Goal: Task Accomplishment & Management: Manage account settings

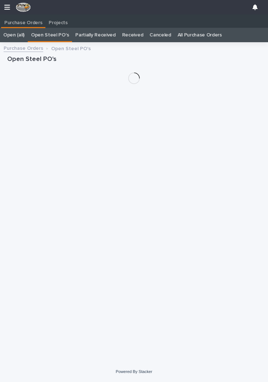
scroll to position [0, 3]
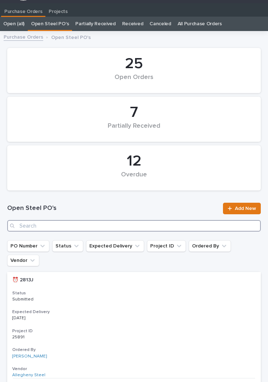
click at [133, 221] on input "Search" at bounding box center [134, 226] width 254 height 12
type input "2887"
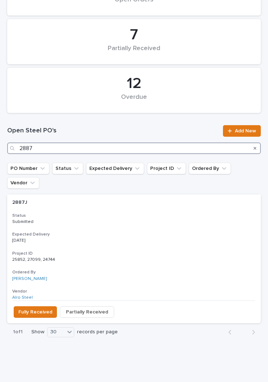
scroll to position [88, 0]
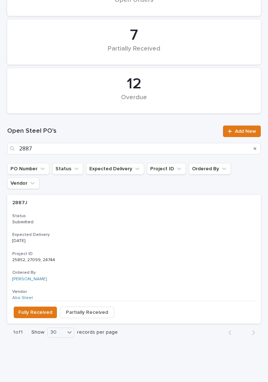
click at [117, 220] on p "Submitted" at bounding box center [134, 222] width 244 height 5
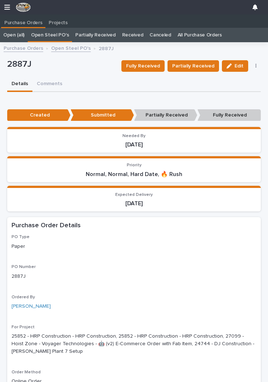
click at [194, 68] on span "Partially Received" at bounding box center [193, 66] width 42 height 9
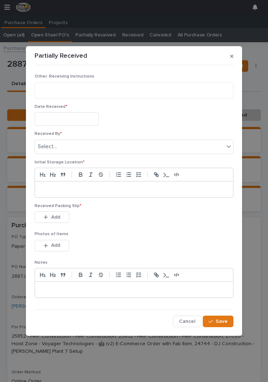
click at [64, 126] on input "text" at bounding box center [67, 118] width 64 height 13
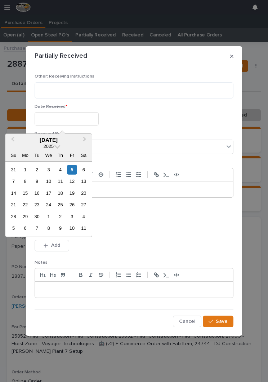
click at [75, 168] on div "5" at bounding box center [72, 170] width 10 height 10
type input "**********"
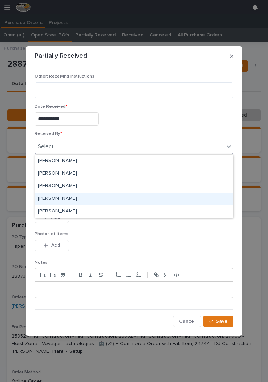
click at [81, 201] on div "[PERSON_NAME]" at bounding box center [134, 199] width 198 height 13
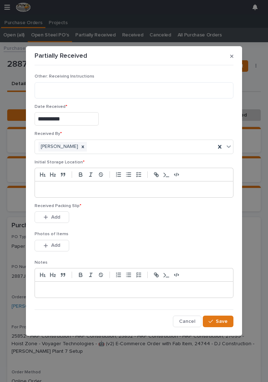
click at [113, 186] on div at bounding box center [134, 190] width 198 height 16
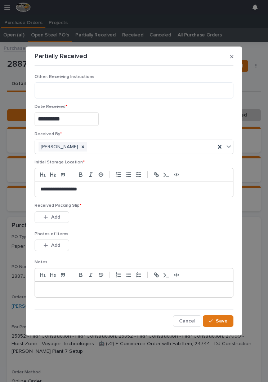
click at [148, 228] on div "Received Packing Slip * This file cannot be opened Download File Add" at bounding box center [134, 217] width 199 height 28
click at [151, 229] on div "Received Packing Slip * This file cannot be opened Download File Add" at bounding box center [134, 217] width 199 height 28
click at [59, 209] on div "Received Packing Slip * This file cannot be opened Download File Add" at bounding box center [134, 217] width 199 height 28
click at [64, 214] on button "Add" at bounding box center [52, 217] width 35 height 12
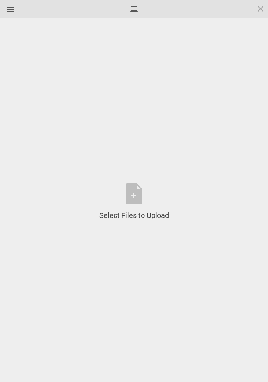
click at [139, 193] on div "Select Files to Upload or Drag and Drop, Copy and Paste Files" at bounding box center [135, 201] width 70 height 37
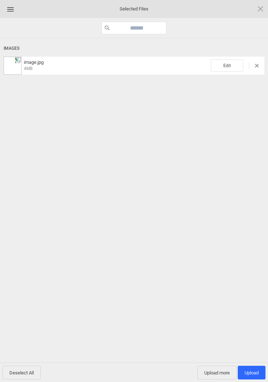
click at [232, 67] on span "Edit" at bounding box center [227, 65] width 32 height 13
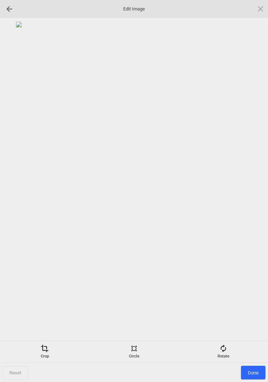
click at [226, 355] on div "Rotate" at bounding box center [224, 352] width 86 height 14
click at [248, 190] on div at bounding box center [252, 191] width 18 height 18
click at [244, 197] on div at bounding box center [252, 191] width 18 height 18
click at [242, 196] on div at bounding box center [134, 179] width 261 height 315
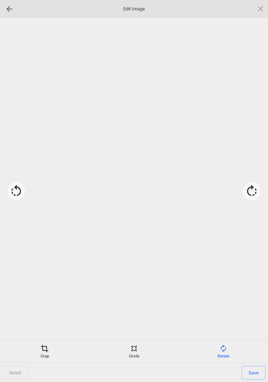
click at [244, 193] on div at bounding box center [252, 191] width 18 height 18
click at [242, 191] on div at bounding box center [134, 179] width 261 height 315
click at [47, 351] on span at bounding box center [45, 349] width 8 height 8
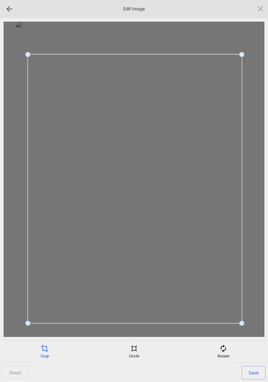
click at [254, 366] on span "Save" at bounding box center [254, 373] width 24 height 14
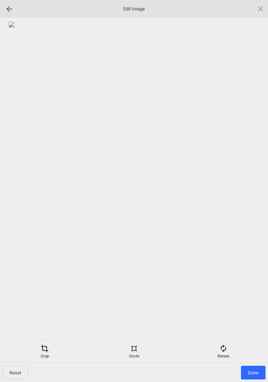
click at [254, 367] on span "Done" at bounding box center [253, 373] width 25 height 14
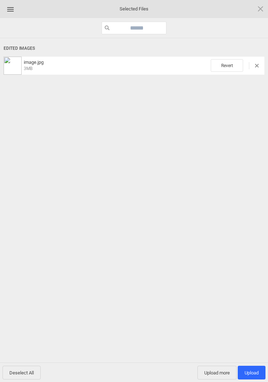
click at [215, 370] on span "Upload more" at bounding box center [217, 373] width 39 height 14
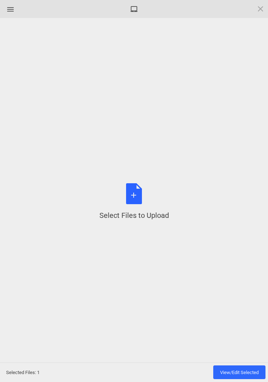
click at [136, 193] on div "Select Files to Upload or Drag and Drop, Copy and Paste Files" at bounding box center [135, 201] width 70 height 37
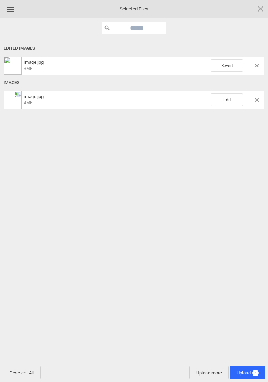
click at [229, 103] on span "Edit" at bounding box center [227, 99] width 32 height 13
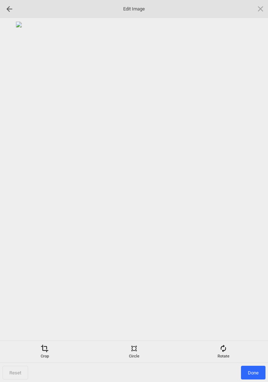
click at [229, 351] on div "Rotate" at bounding box center [224, 352] width 86 height 14
click at [249, 186] on div at bounding box center [252, 191] width 18 height 18
click at [253, 183] on div at bounding box center [252, 191] width 18 height 18
click at [251, 182] on div at bounding box center [134, 179] width 261 height 315
click at [251, 183] on div at bounding box center [252, 191] width 18 height 18
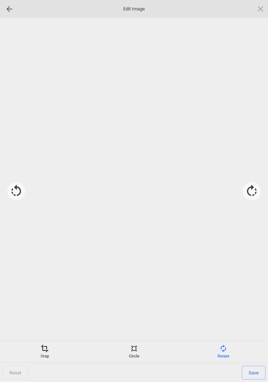
click at [261, 186] on div at bounding box center [252, 191] width 18 height 18
click at [50, 355] on div "Crop" at bounding box center [45, 352] width 86 height 14
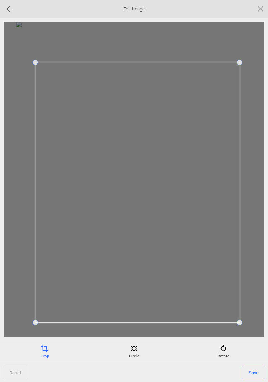
click at [252, 375] on span "Save" at bounding box center [254, 373] width 24 height 14
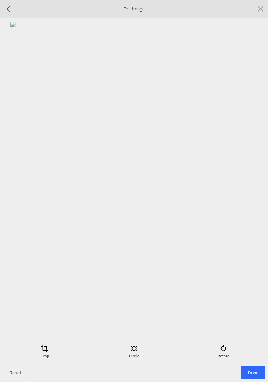
click at [256, 373] on span "Done" at bounding box center [253, 373] width 25 height 14
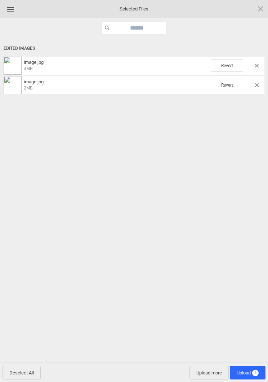
click at [204, 374] on span "Upload more" at bounding box center [209, 373] width 39 height 14
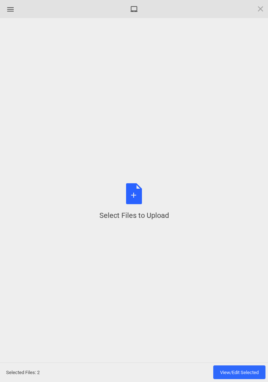
click at [137, 197] on div "Select Files to Upload or Drag and Drop, Copy and Paste Files" at bounding box center [135, 201] width 70 height 37
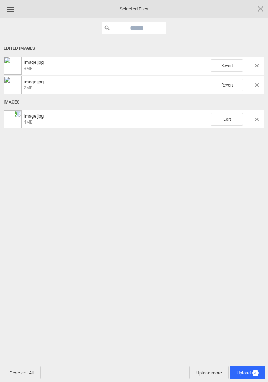
click at [226, 116] on span "Edit" at bounding box center [227, 119] width 32 height 13
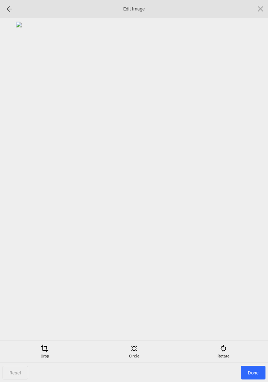
click at [226, 352] on span at bounding box center [224, 349] width 8 height 8
click at [250, 190] on div at bounding box center [252, 191] width 18 height 18
click at [254, 188] on div at bounding box center [252, 191] width 18 height 18
click at [250, 191] on div at bounding box center [252, 191] width 18 height 18
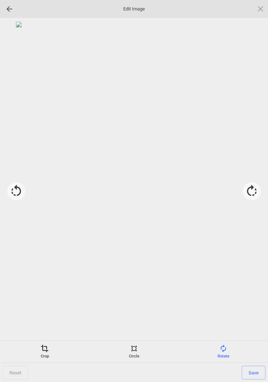
click at [45, 351] on span at bounding box center [45, 349] width 8 height 8
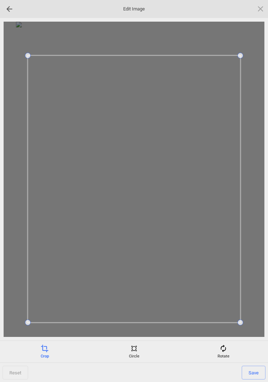
click at [253, 373] on span "Save" at bounding box center [254, 373] width 24 height 14
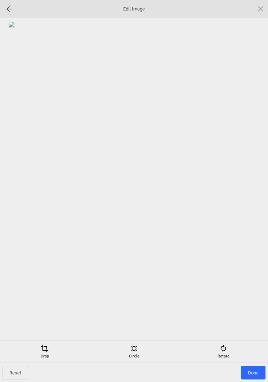
click at [254, 373] on span "Done" at bounding box center [253, 373] width 25 height 14
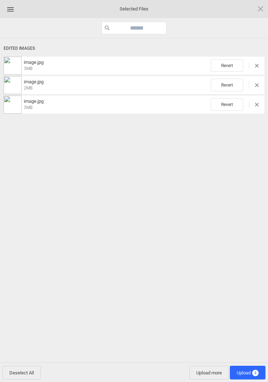
click at [209, 378] on span "Upload more" at bounding box center [209, 373] width 39 height 14
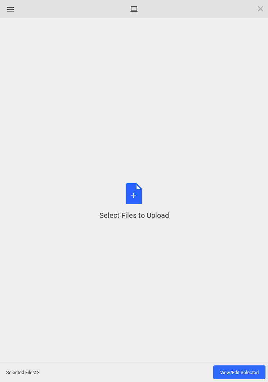
click at [135, 188] on div "Select Files to Upload or Drag and Drop, Copy and Paste Files" at bounding box center [135, 201] width 70 height 37
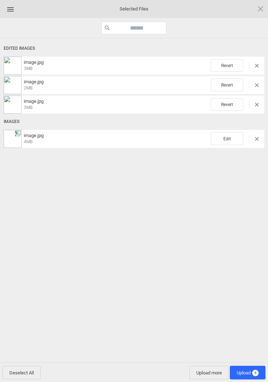
click at [228, 143] on span "Edit" at bounding box center [227, 138] width 32 height 13
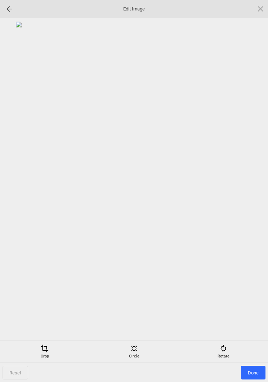
click at [228, 354] on div "Rotate" at bounding box center [224, 352] width 86 height 14
click at [249, 197] on div at bounding box center [252, 191] width 18 height 18
click at [256, 187] on div at bounding box center [252, 191] width 18 height 18
click at [256, 189] on div at bounding box center [252, 191] width 18 height 18
click at [259, 182] on div at bounding box center [252, 191] width 18 height 18
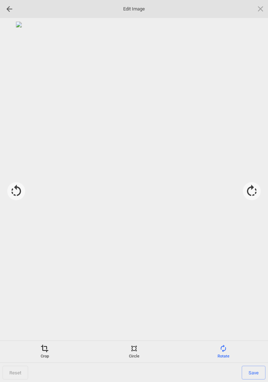
click at [47, 355] on div "Crop" at bounding box center [45, 352] width 86 height 14
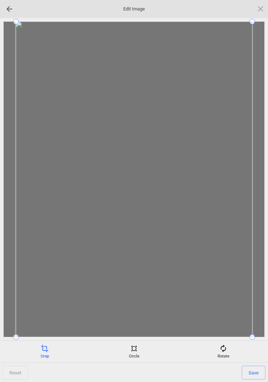
click at [255, 334] on span at bounding box center [253, 337] width 6 height 6
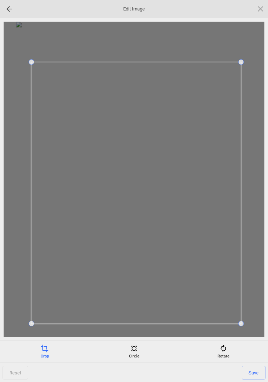
click at [254, 368] on span "Save" at bounding box center [254, 373] width 24 height 14
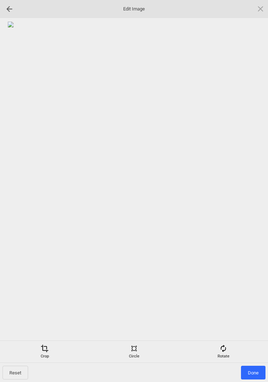
click at [253, 367] on span "Done" at bounding box center [253, 373] width 25 height 14
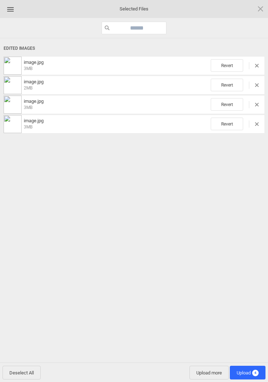
click at [212, 371] on span "Upload more" at bounding box center [209, 373] width 39 height 14
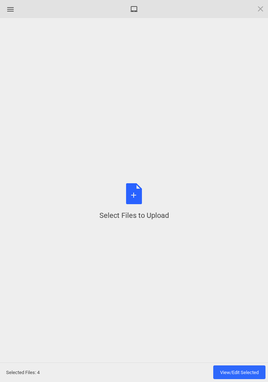
click at [140, 200] on div "Select Files to Upload or Drag and Drop, Copy and Paste Files" at bounding box center [135, 201] width 70 height 37
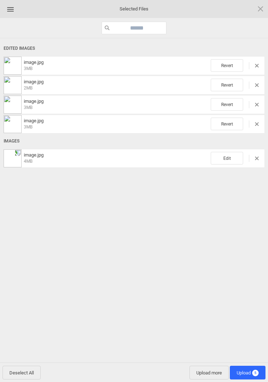
click at [227, 158] on span "Edit" at bounding box center [227, 158] width 32 height 13
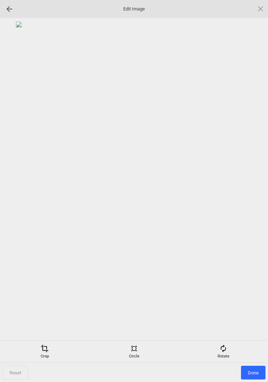
click at [228, 342] on div "Crop Circle Rotate" at bounding box center [134, 352] width 268 height 22
click at [228, 353] on div "Rotate" at bounding box center [224, 352] width 86 height 14
click at [256, 191] on div at bounding box center [252, 191] width 18 height 18
click at [255, 189] on div at bounding box center [252, 191] width 18 height 18
click at [257, 184] on div at bounding box center [252, 191] width 18 height 18
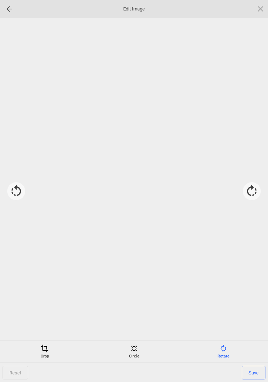
click at [261, 185] on div at bounding box center [252, 191] width 18 height 18
click at [47, 357] on div "Crop" at bounding box center [45, 352] width 86 height 14
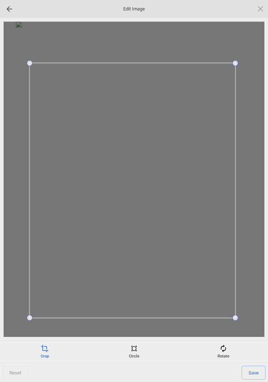
click at [256, 373] on span "Save" at bounding box center [254, 373] width 24 height 14
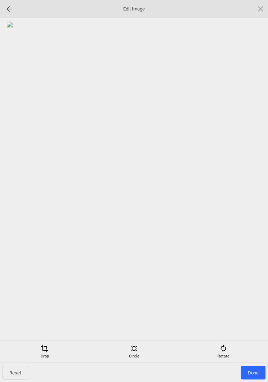
click at [253, 373] on span "Done" at bounding box center [253, 373] width 25 height 14
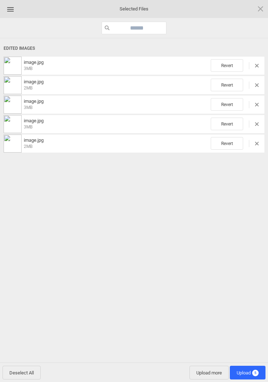
click at [258, 371] on span "5" at bounding box center [256, 373] width 6 height 6
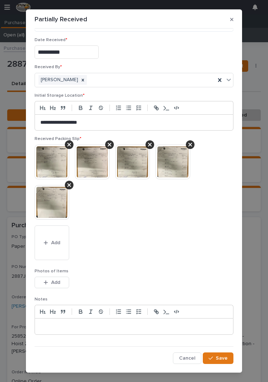
scroll to position [29, 0]
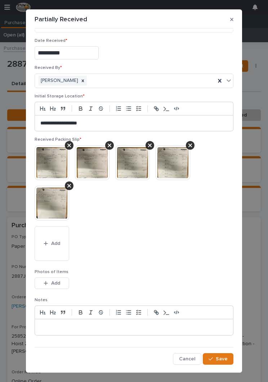
click at [224, 357] on span "Save" at bounding box center [222, 359] width 12 height 6
